Goal: Complete application form

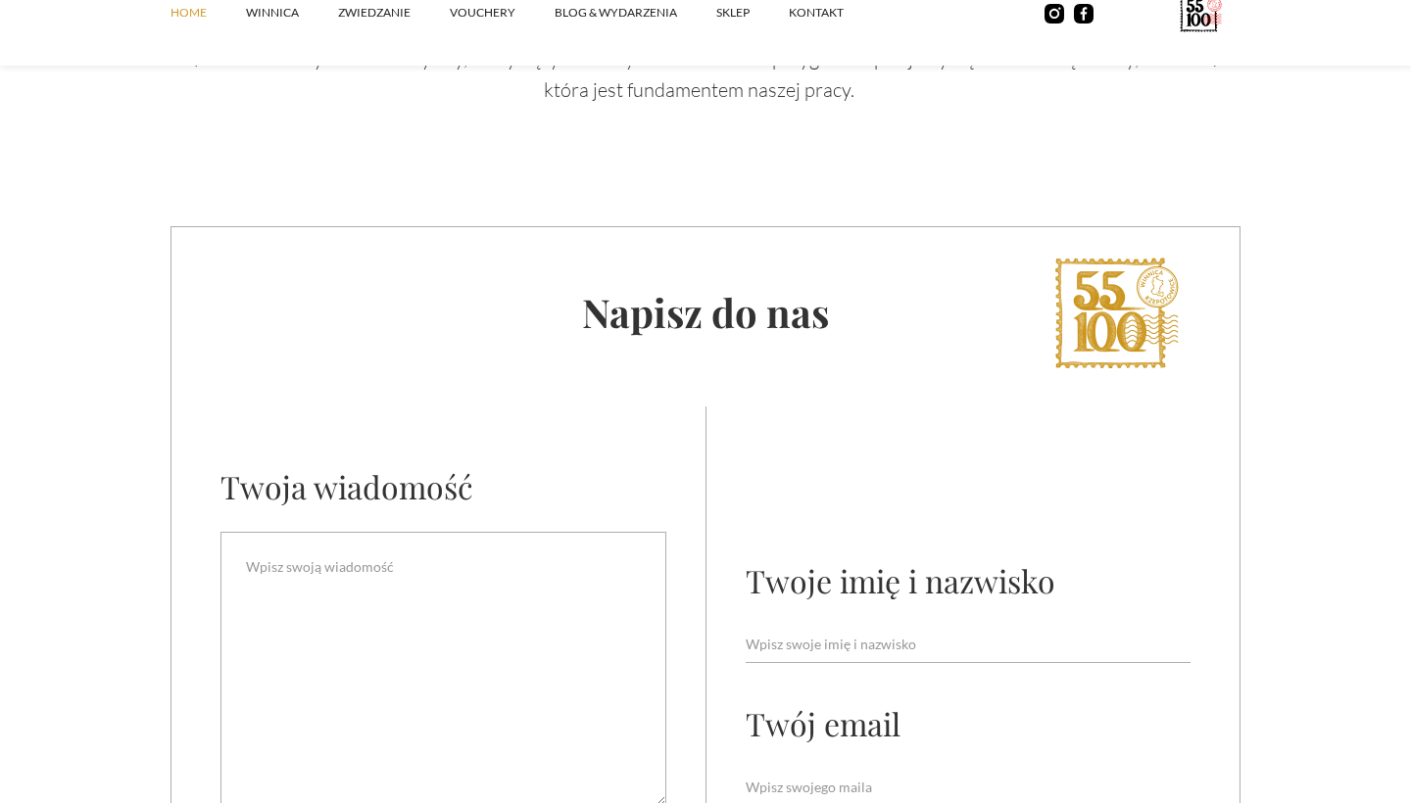
scroll to position [7182, 0]
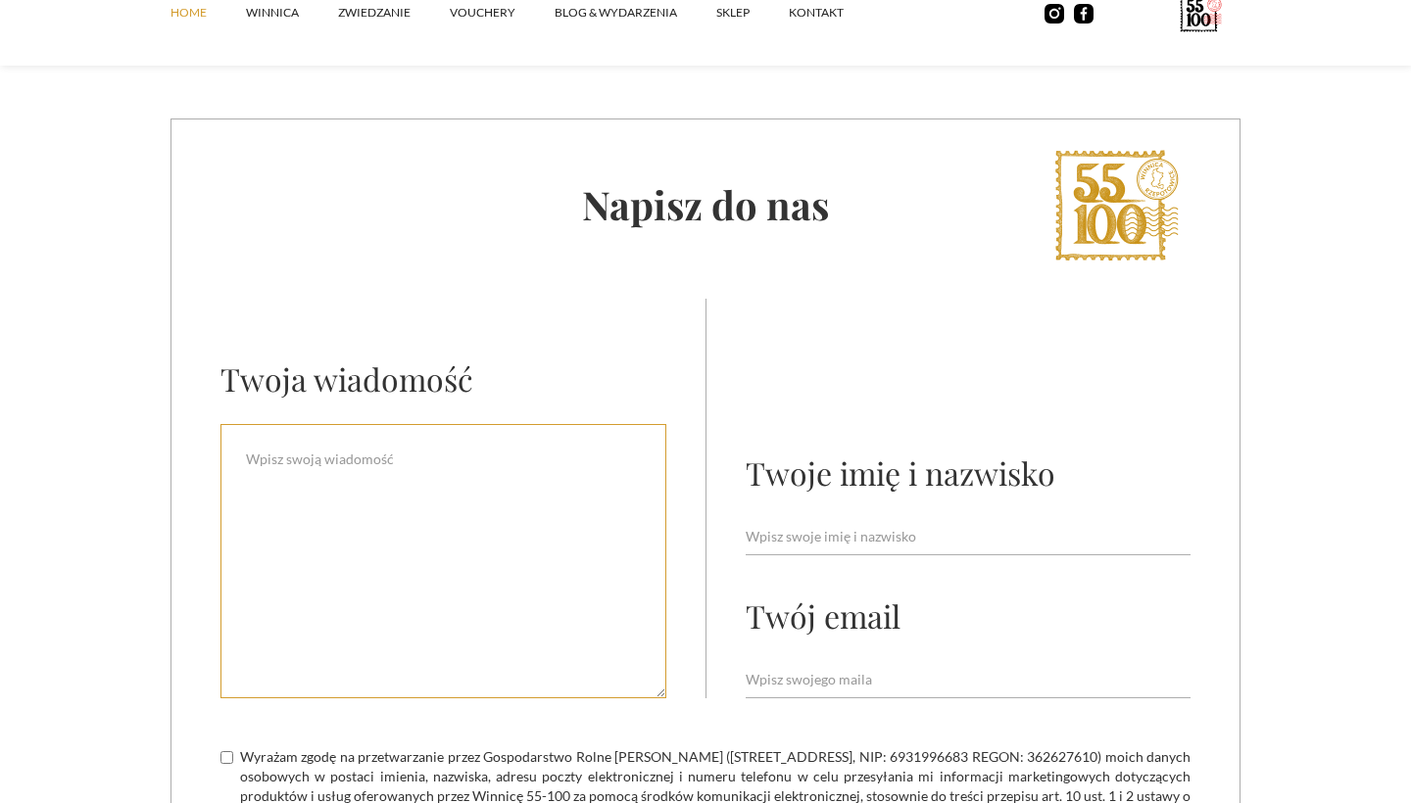
click at [368, 446] on textarea "Email Form" at bounding box center [443, 561] width 446 height 274
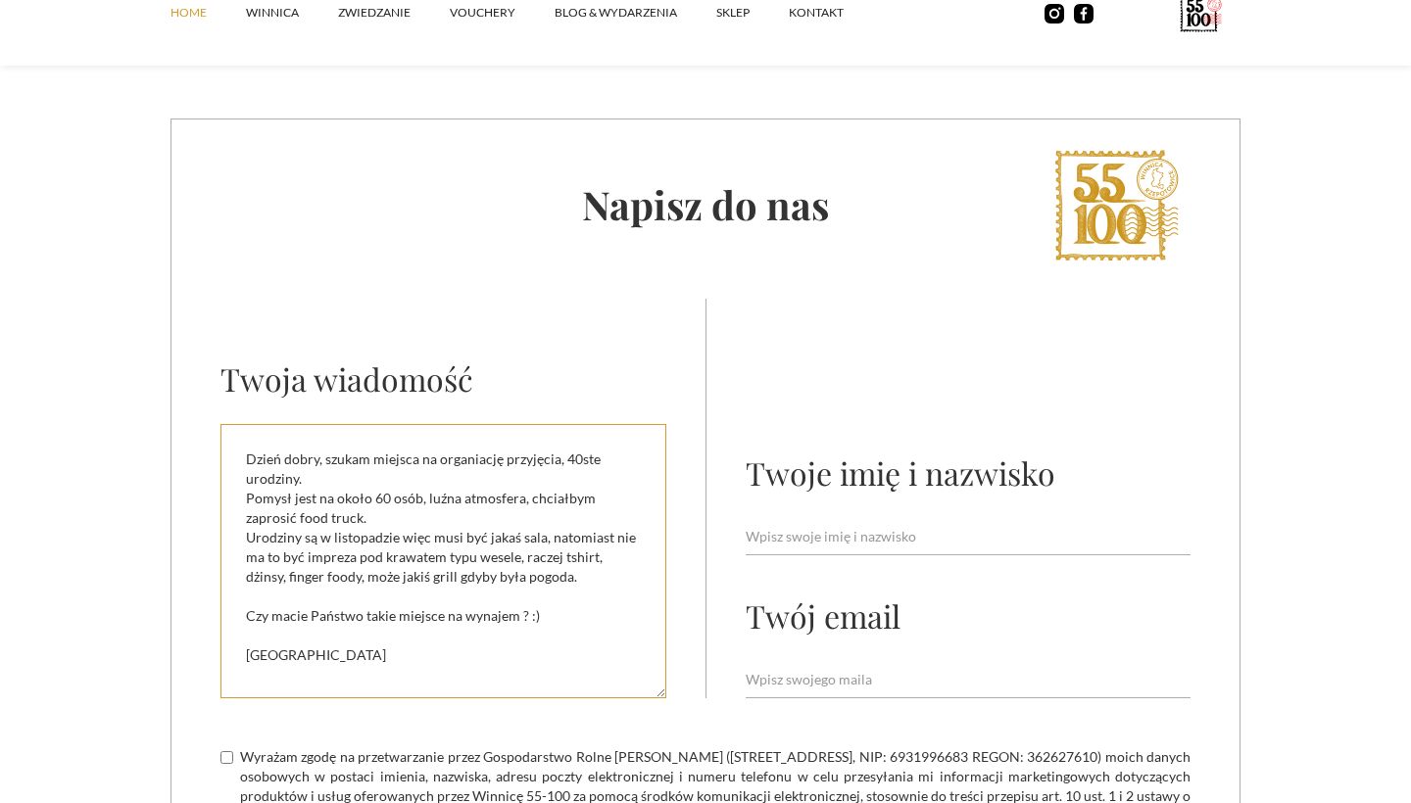
click at [559, 595] on textarea "Dzień dobry, szukam miejsca na organiację przyjęcia, 40ste urodziny. Pomysł jes…" at bounding box center [443, 561] width 446 height 274
type textarea "Dzień dobry, szukam miejsca na organiację przyjęcia, 40ste urodziny. Pomysł jes…"
click at [944, 468] on div "Twoje imię i nazwisko" at bounding box center [901, 473] width 310 height 42
type input "[PERSON_NAME]"
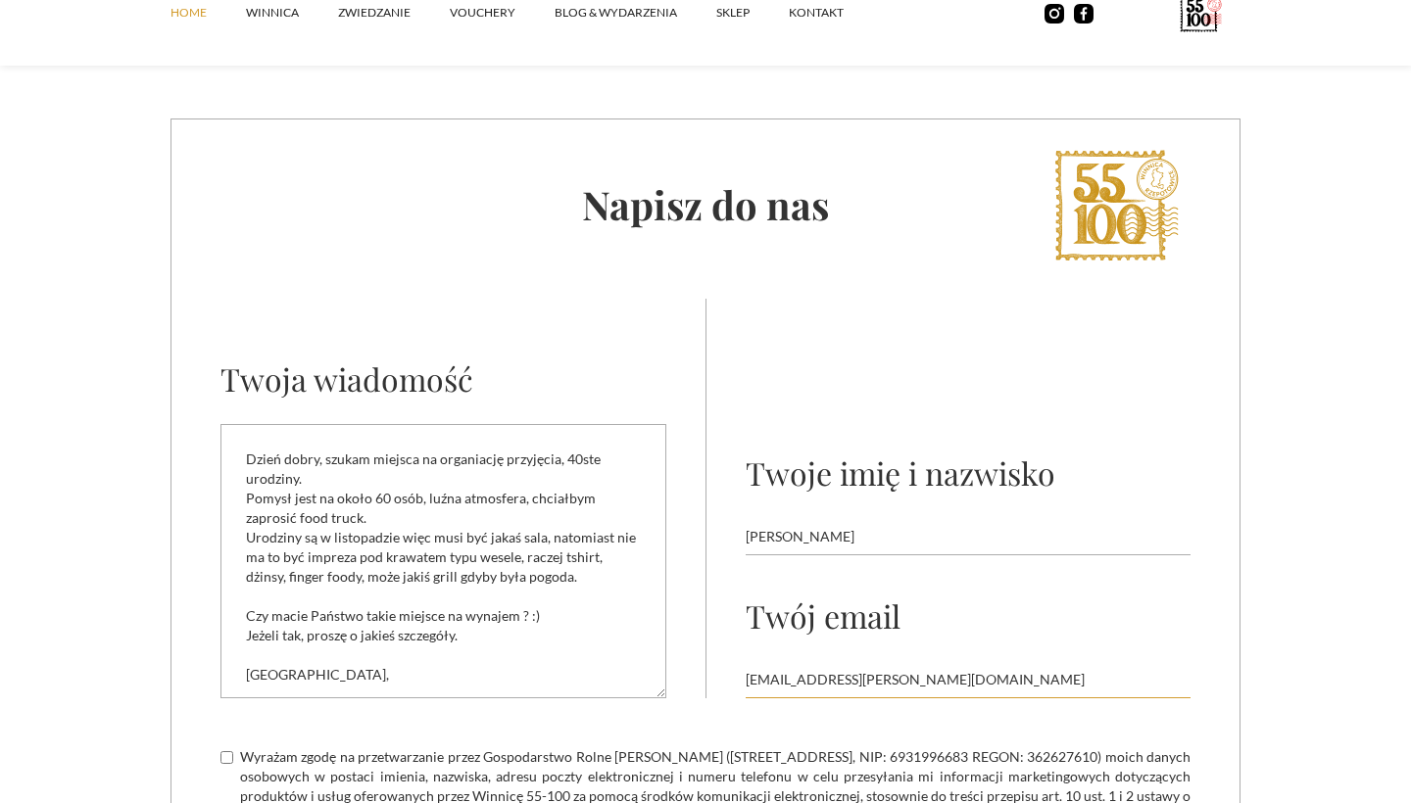
type input "[EMAIL_ADDRESS][PERSON_NAME][DOMAIN_NAME]"
click at [1114, 446] on div "Twoje imię i nazwisko [PERSON_NAME] Twój email [PERSON_NAME][EMAIL_ADDRESS][DOM…" at bounding box center [968, 499] width 445 height 400
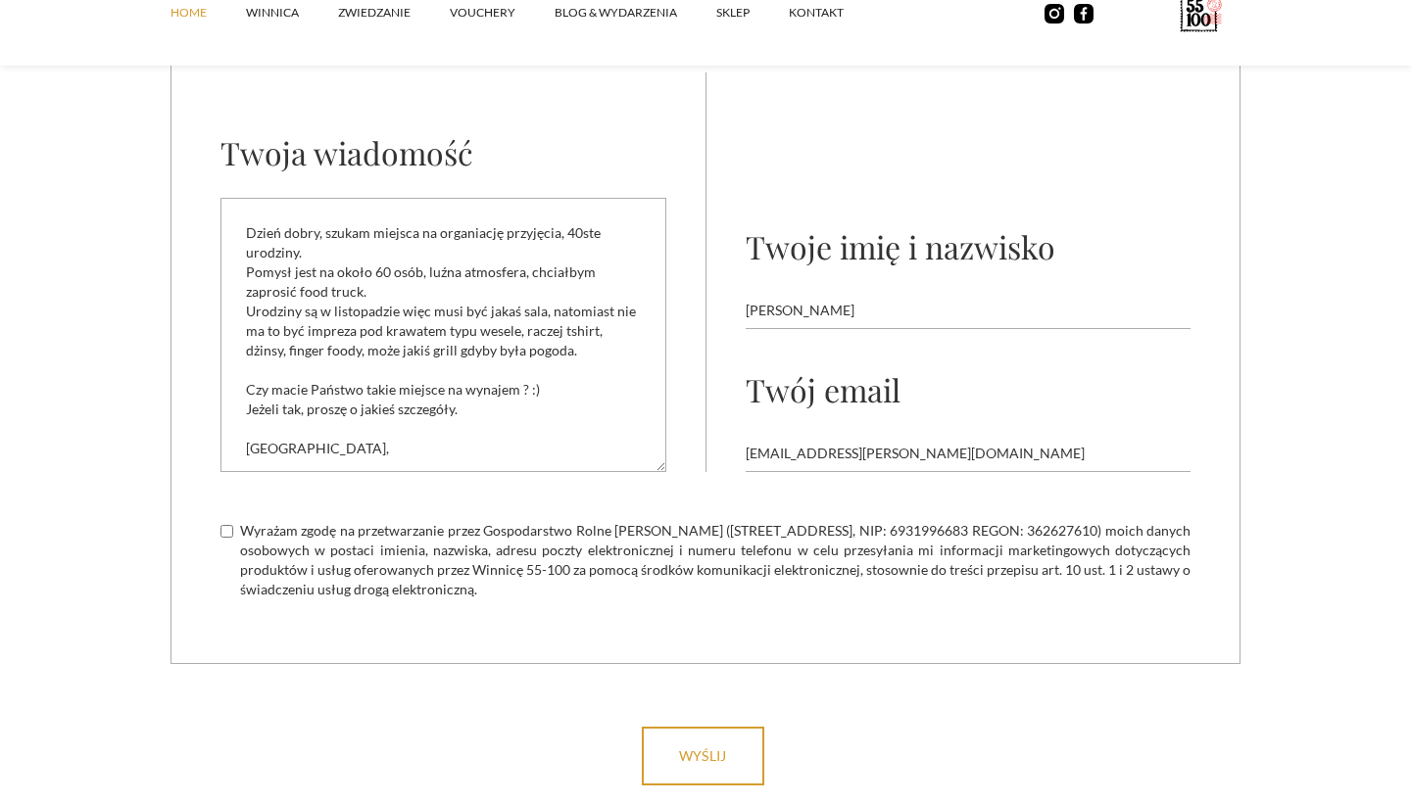
scroll to position [7410, 0]
click at [223, 523] on input "Wyrażam zgodę na przetwarzanie przez Gospodarstwo Rolne [PERSON_NAME] ([STREET_…" at bounding box center [226, 529] width 13 height 13
checkbox input "true"
click at [705, 767] on input "wyślij" at bounding box center [703, 754] width 122 height 59
type input "Please wait..."
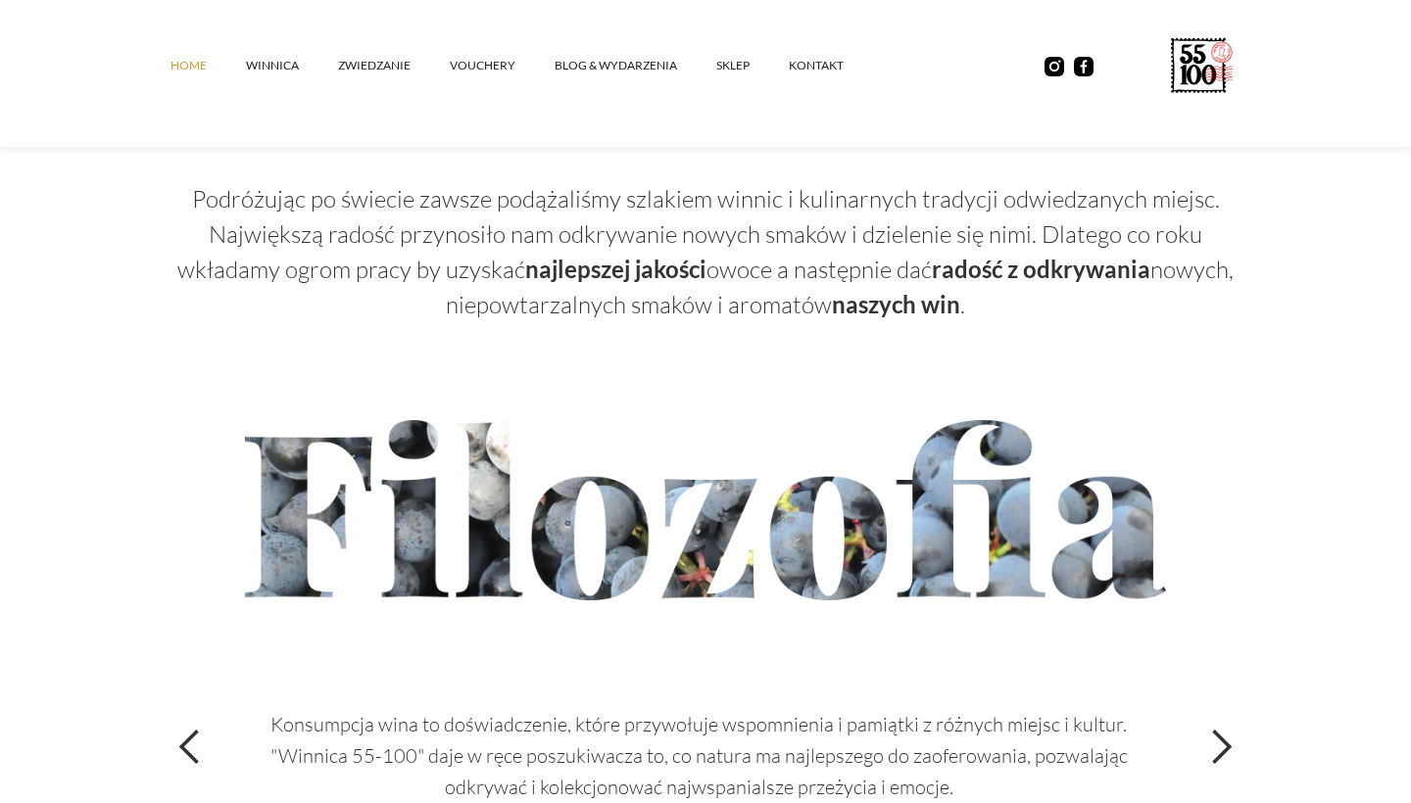
scroll to position [6376, 0]
